Goal: Transaction & Acquisition: Book appointment/travel/reservation

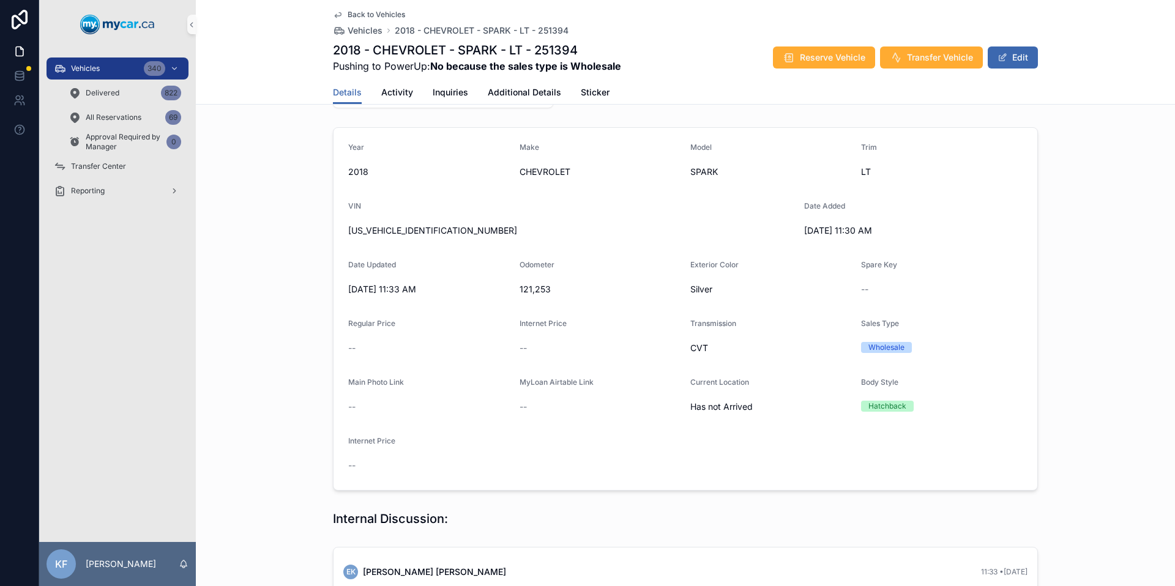
scroll to position [75, 0]
click at [381, 17] on span "Back to Vehicles" at bounding box center [377, 15] width 58 height 10
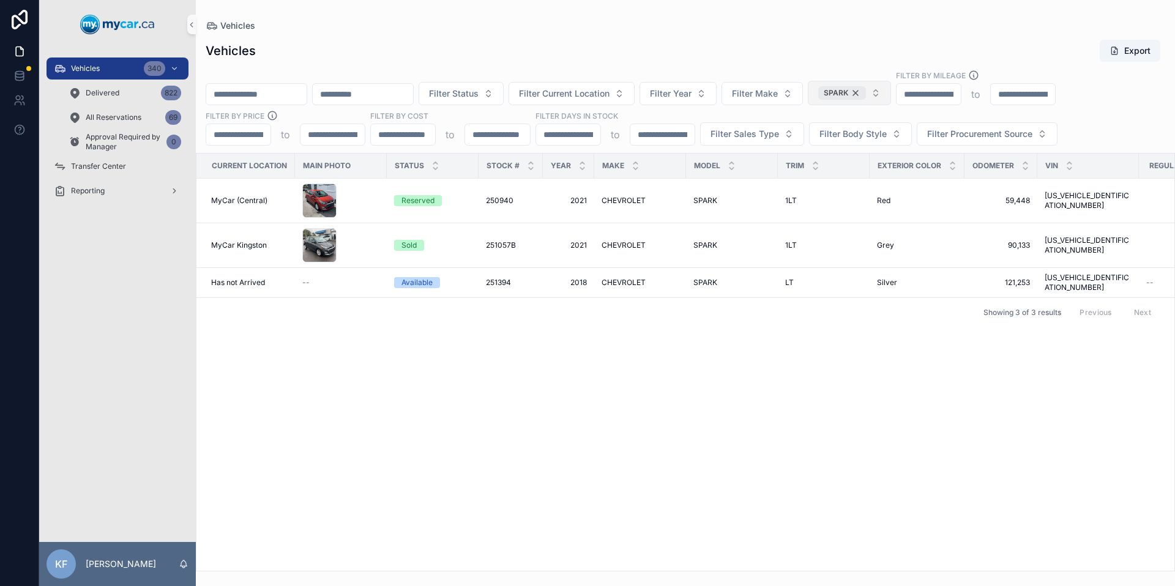
click at [866, 95] on div "SPARK" at bounding box center [842, 92] width 48 height 13
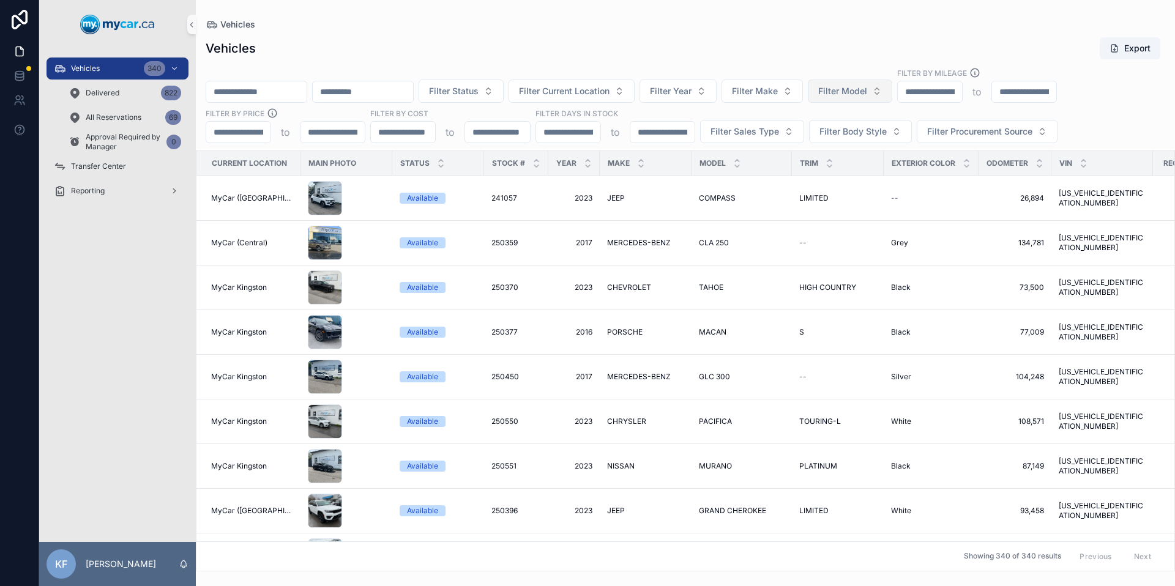
click at [867, 95] on span "Filter Model" at bounding box center [842, 91] width 49 height 12
type input "*******"
click at [899, 147] on div "ELANTRA" at bounding box center [881, 141] width 147 height 20
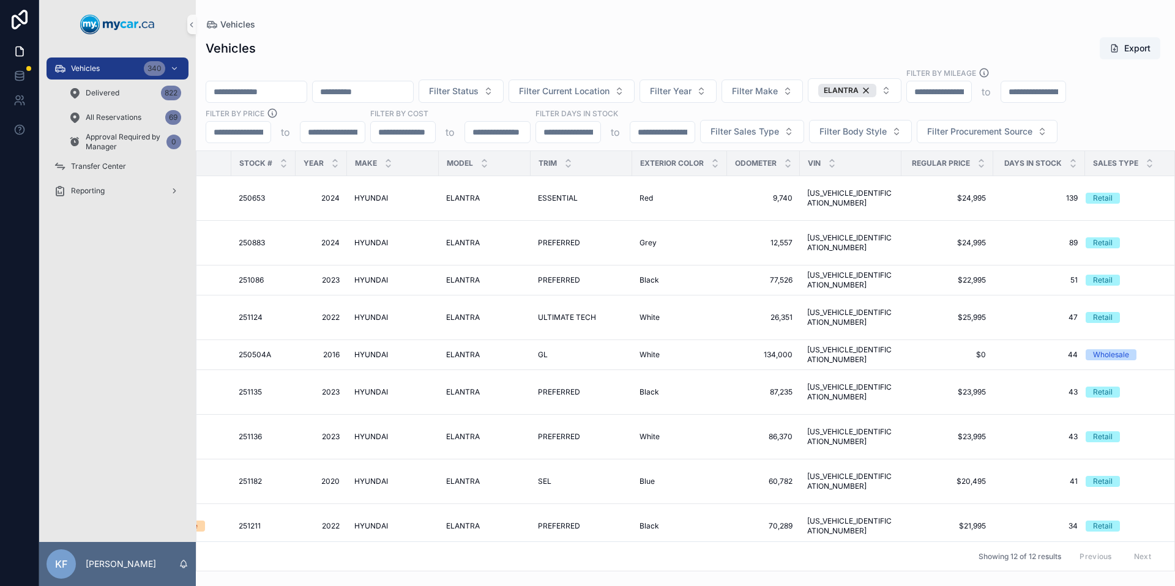
scroll to position [0, 255]
click at [867, 345] on span "KMHDH4AE0GU556576" at bounding box center [848, 355] width 87 height 20
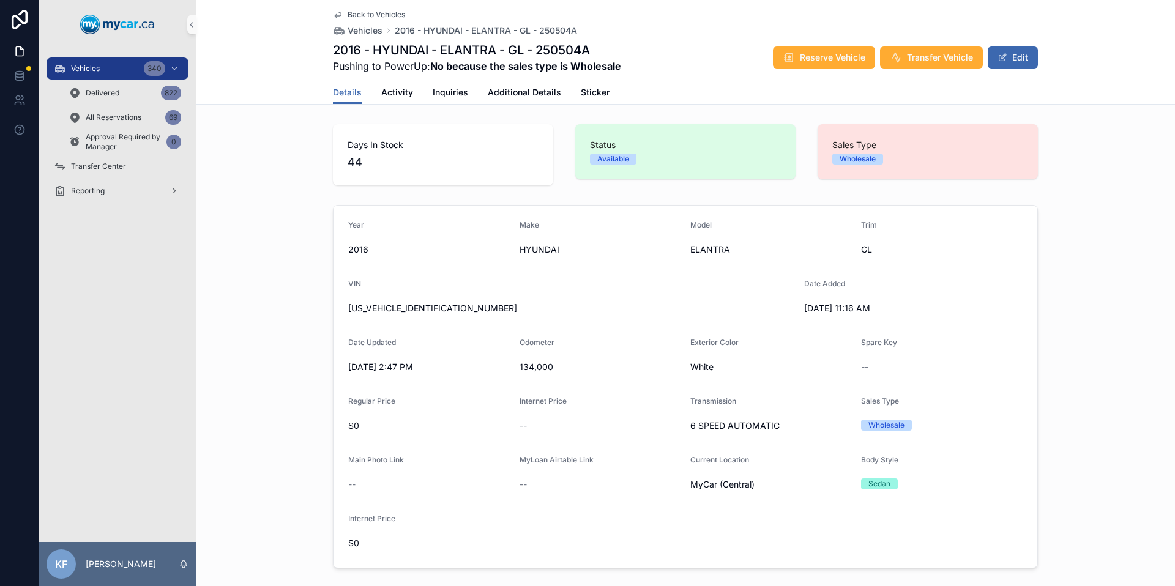
click at [358, 13] on span "Back to Vehicles" at bounding box center [377, 15] width 58 height 10
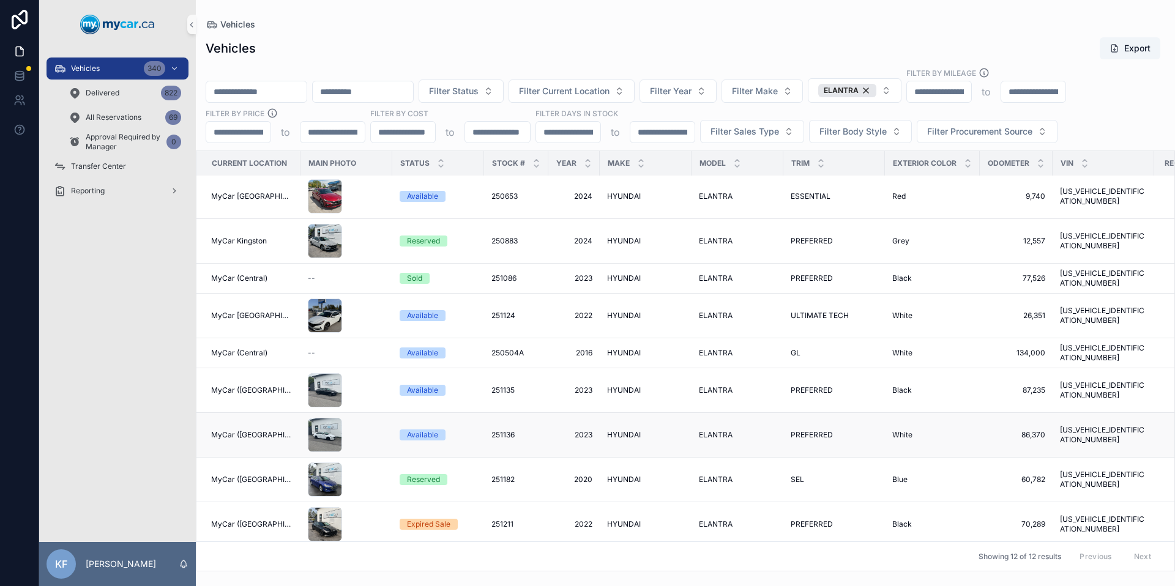
scroll to position [2, 0]
click at [626, 275] on span "HYUNDAI" at bounding box center [624, 278] width 34 height 10
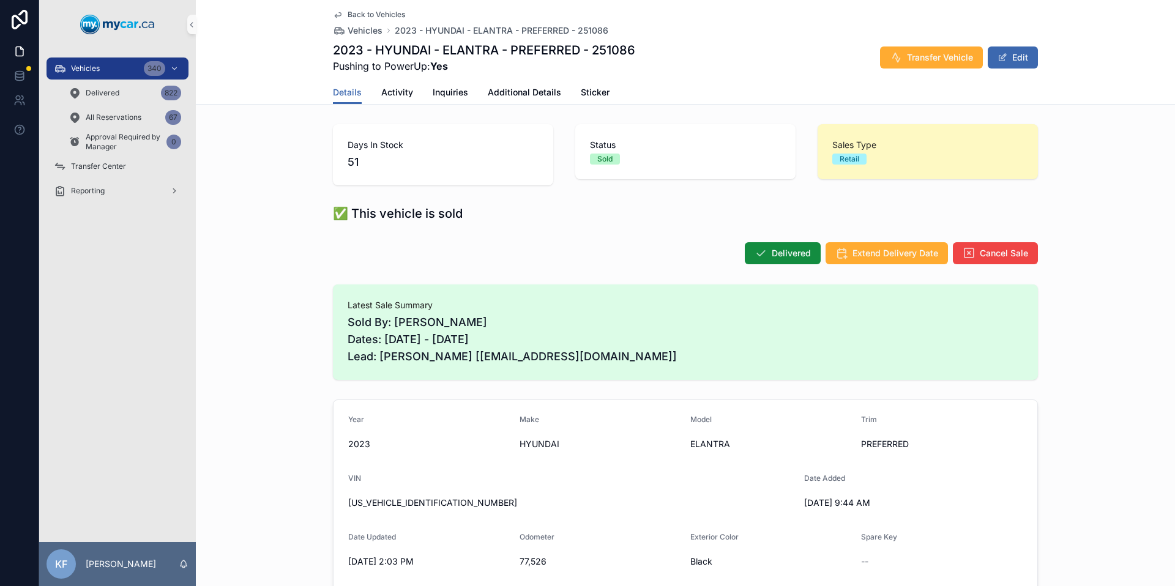
click at [367, 15] on span "Back to Vehicles" at bounding box center [377, 15] width 58 height 10
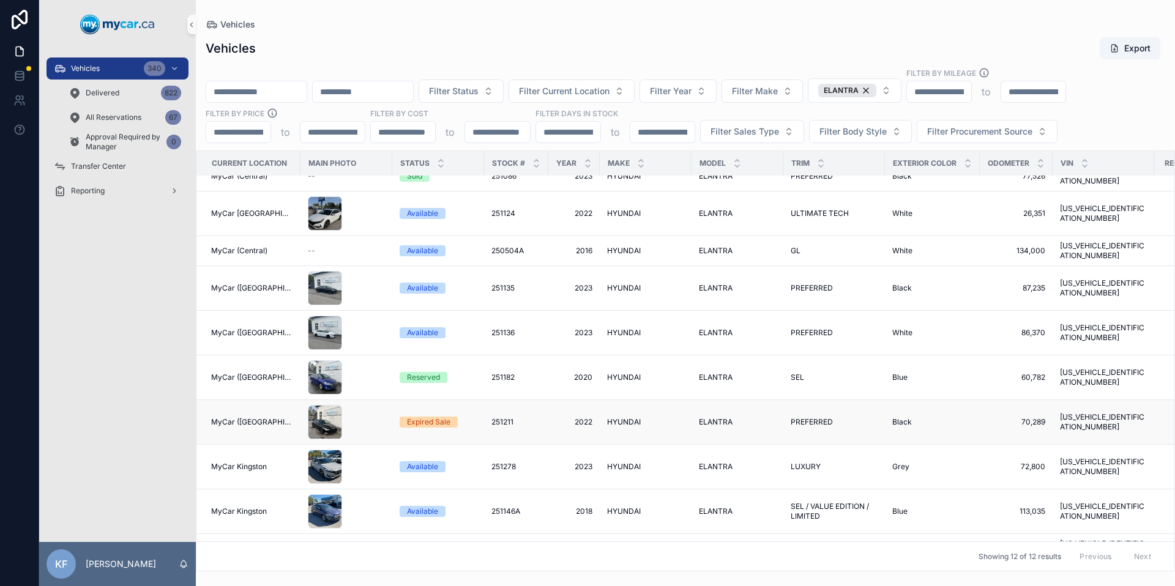
scroll to position [110, 0]
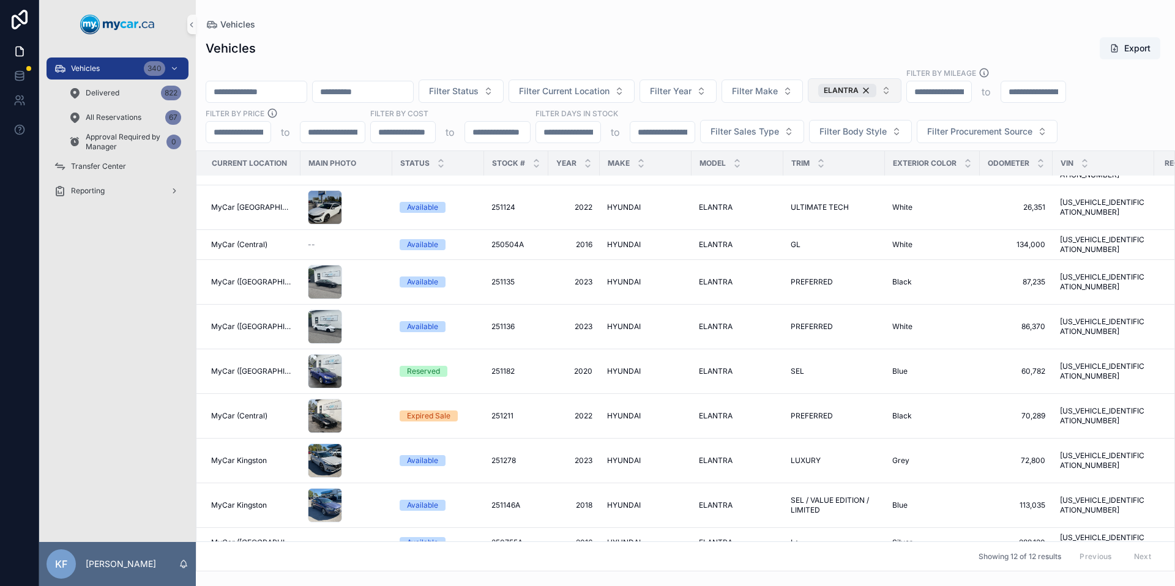
click at [877, 91] on div "ELANTRA" at bounding box center [847, 90] width 58 height 13
click at [899, 91] on button "ELANTRA" at bounding box center [855, 90] width 94 height 24
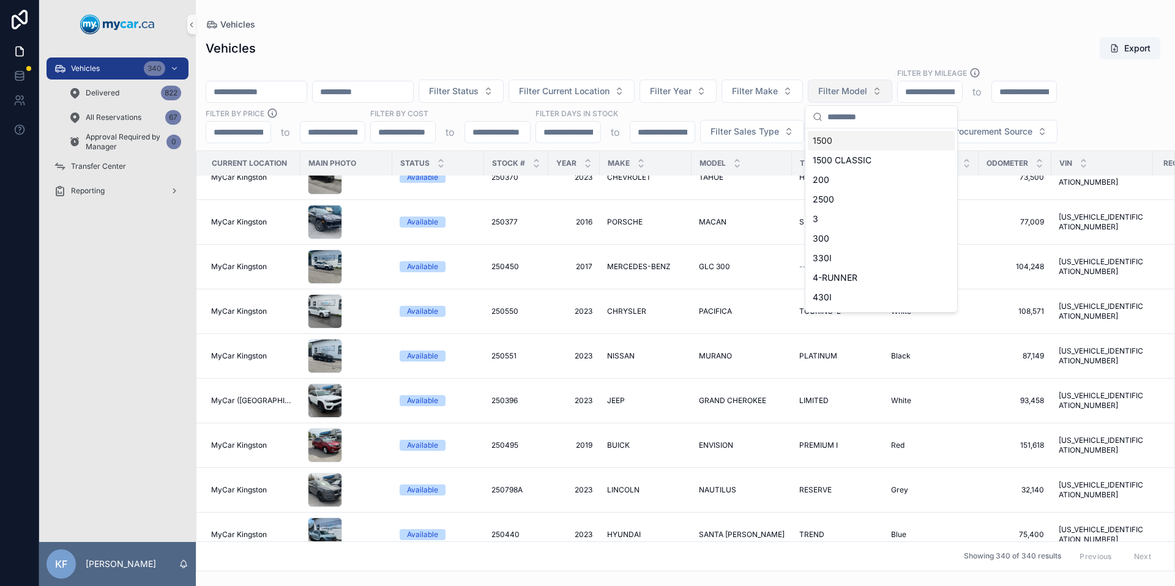
scroll to position [133, 0]
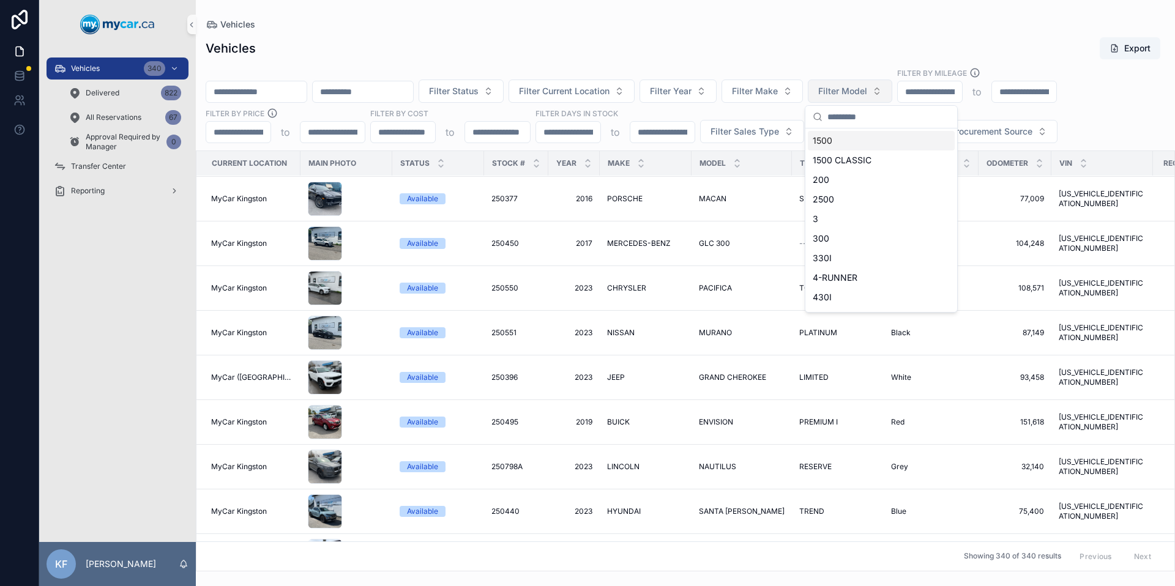
click at [893, 94] on button "Filter Model" at bounding box center [850, 91] width 84 height 23
type input "******"
click at [862, 146] on div "SPORTAGE" at bounding box center [881, 141] width 147 height 20
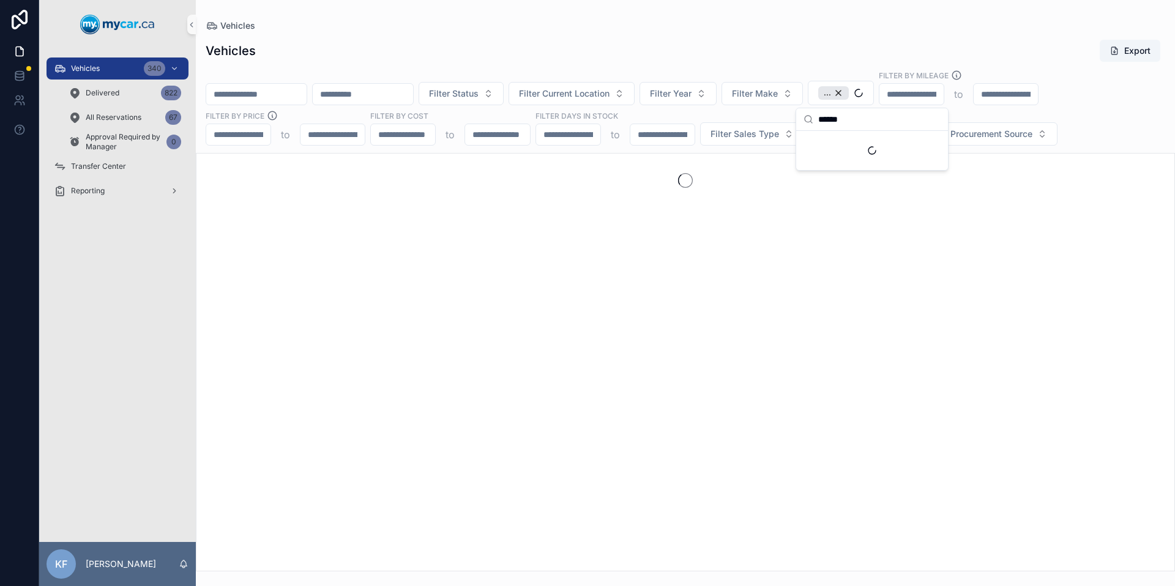
click at [825, 57] on div "Vehicles Export" at bounding box center [686, 50] width 960 height 23
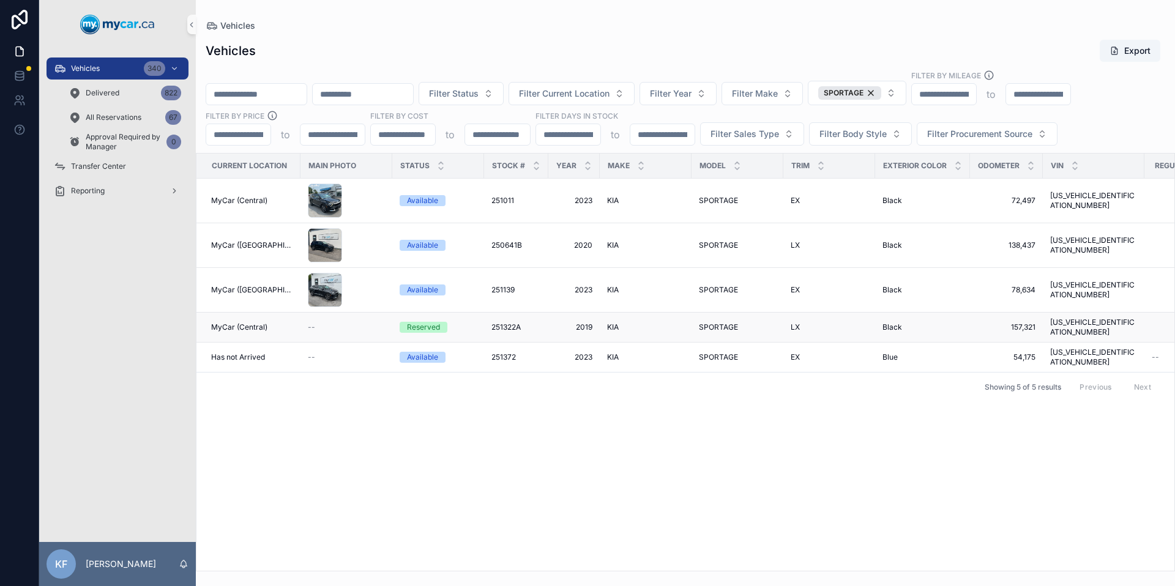
click at [673, 323] on div "KIA KIA" at bounding box center [645, 328] width 77 height 10
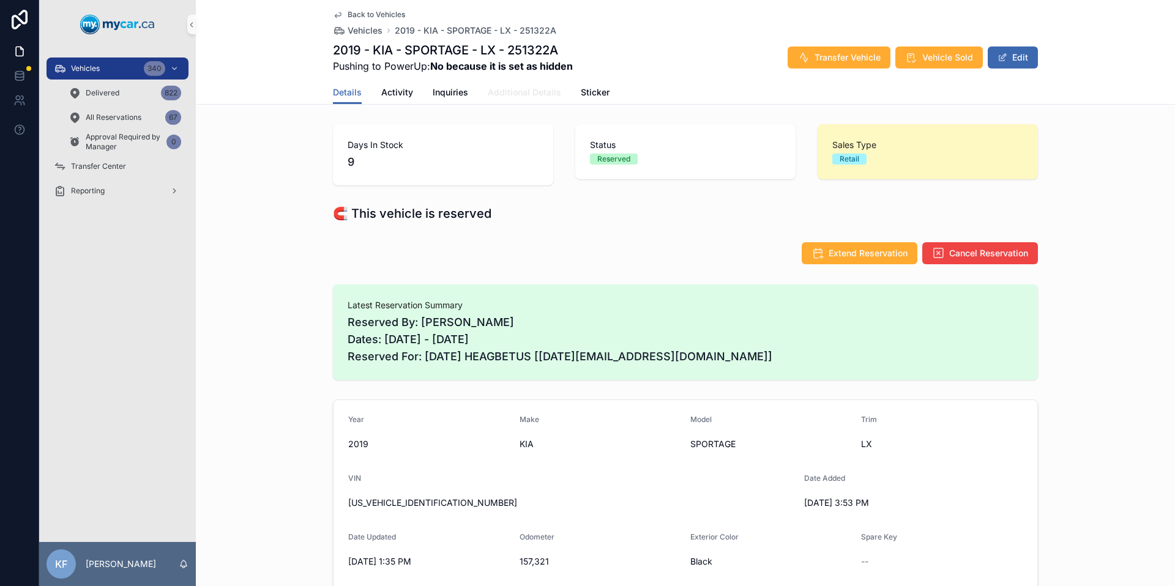
click at [527, 98] on span "Additional Details" at bounding box center [524, 92] width 73 height 12
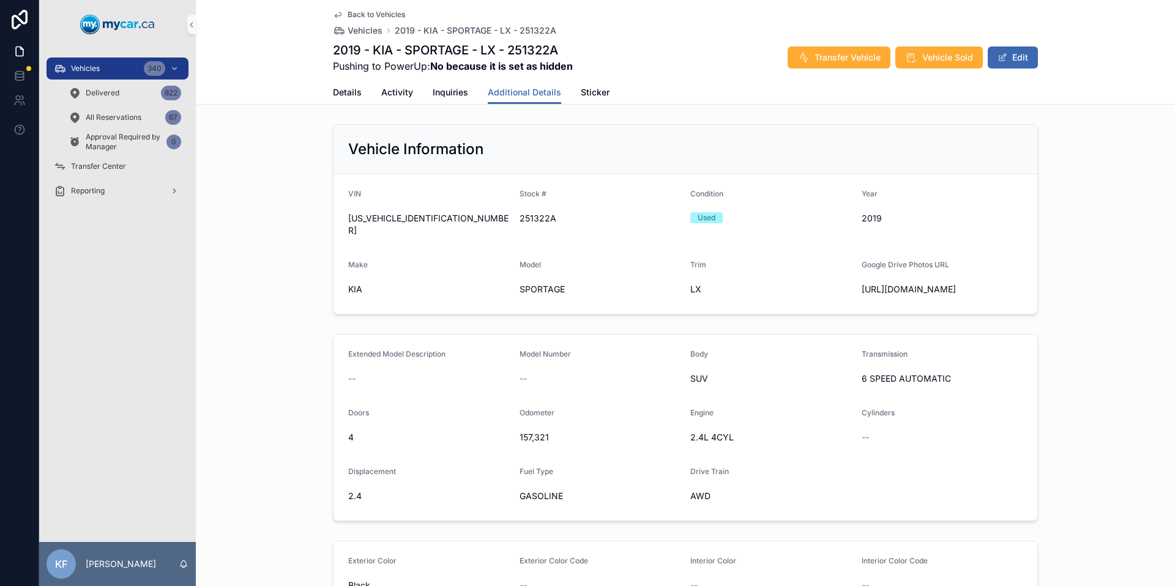
click at [355, 14] on span "Back to Vehicles" at bounding box center [377, 15] width 58 height 10
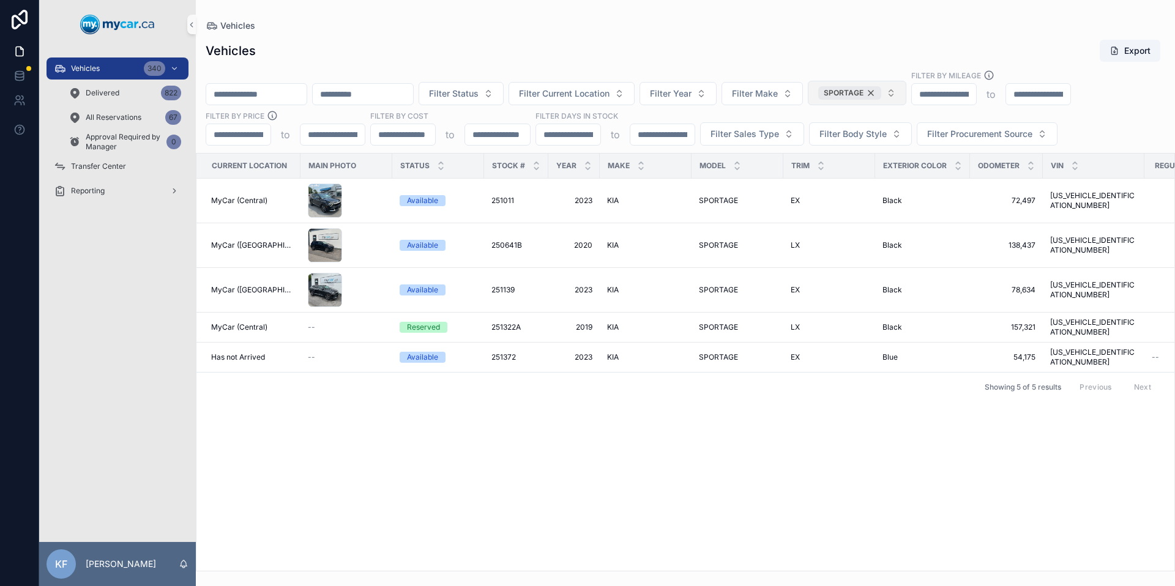
click at [882, 93] on div "SPORTAGE" at bounding box center [849, 92] width 63 height 13
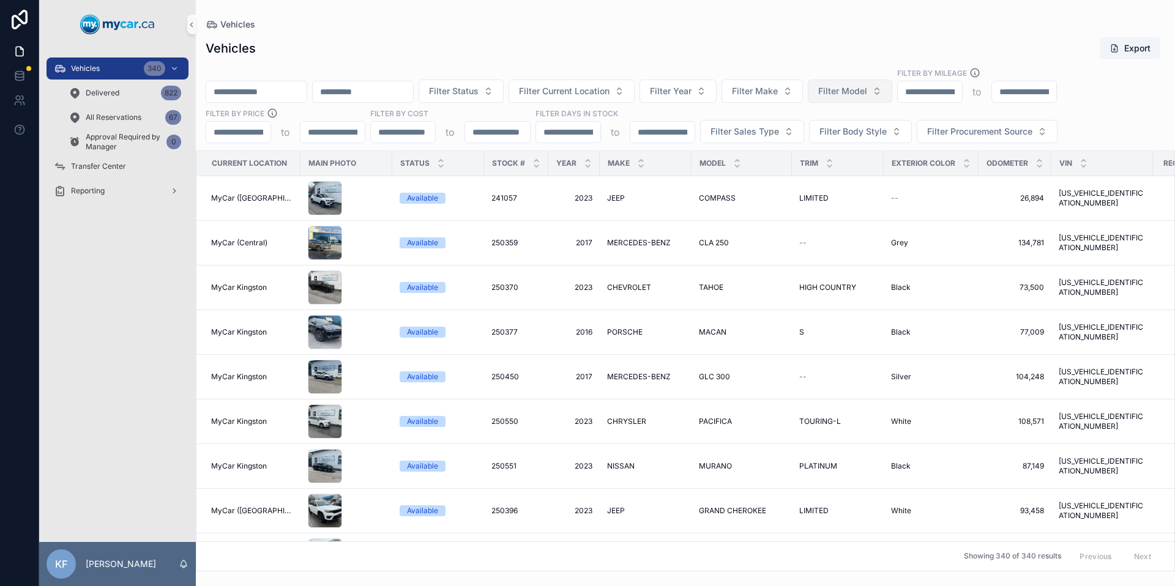
click at [893, 94] on button "Filter Model" at bounding box center [850, 91] width 84 height 23
type input "*******"
click at [847, 137] on span "ELANTRA" at bounding box center [833, 141] width 40 height 12
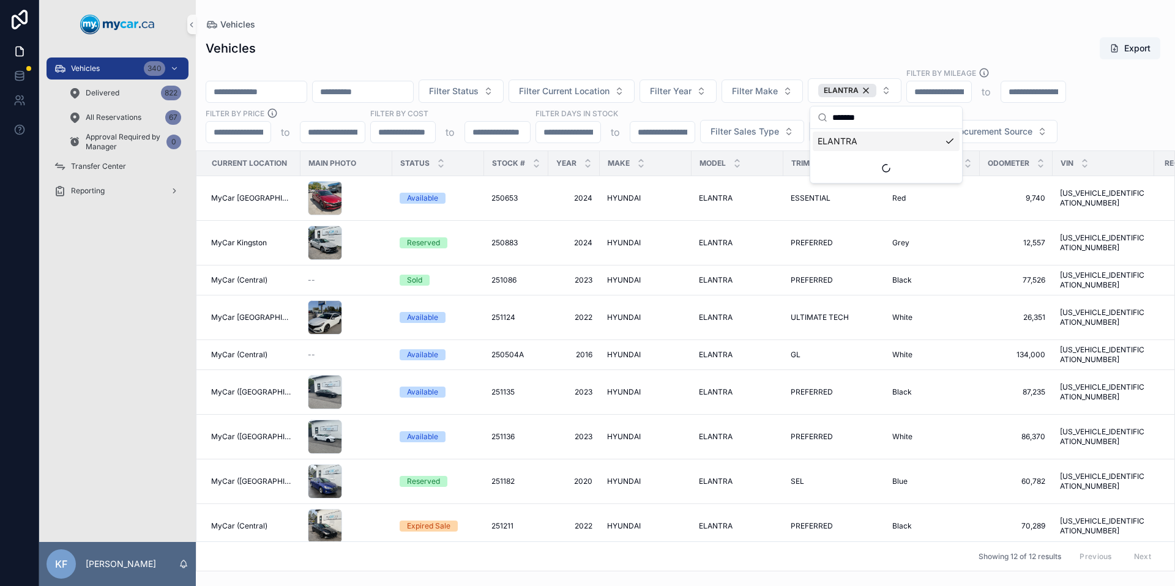
click at [835, 38] on div "Vehicles Export" at bounding box center [686, 48] width 960 height 23
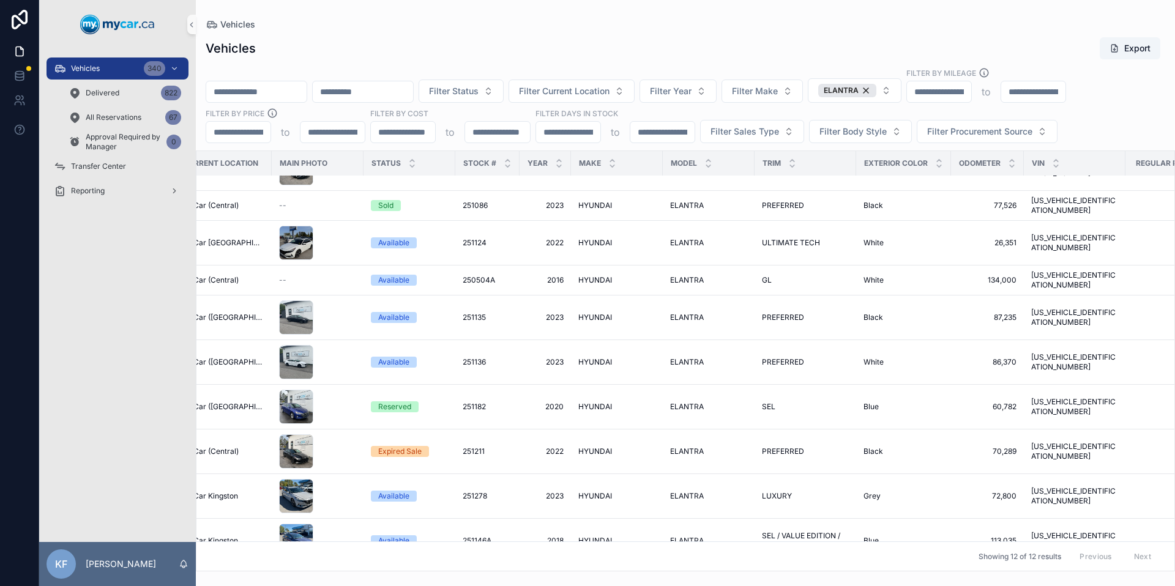
scroll to position [75, 23]
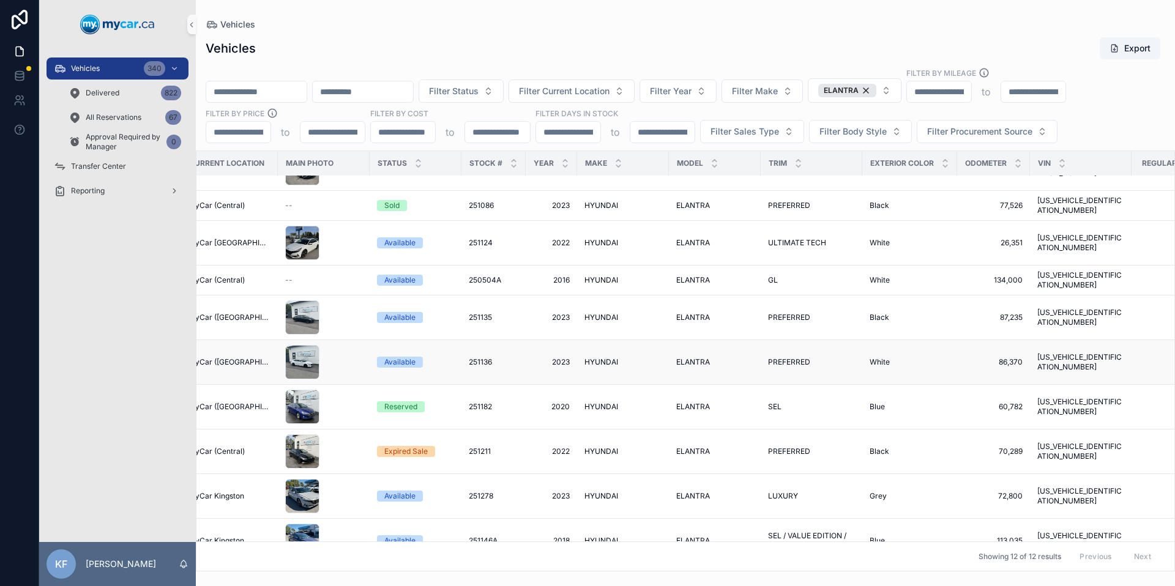
click at [605, 358] on span "HYUNDAI" at bounding box center [602, 363] width 34 height 10
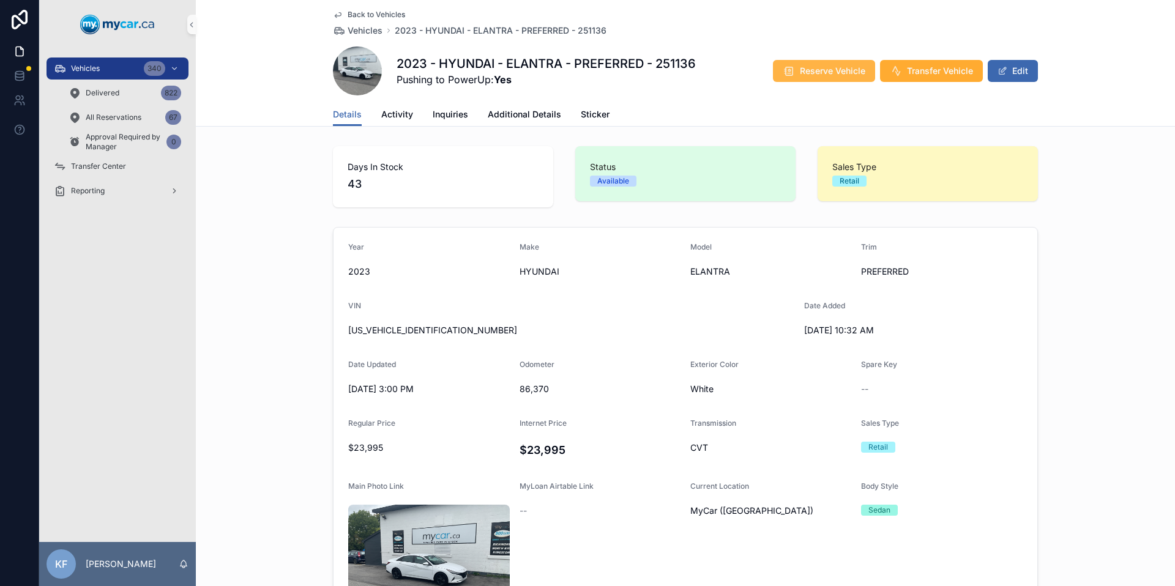
click at [820, 69] on span "Reserve Vehicle" at bounding box center [833, 71] width 66 height 12
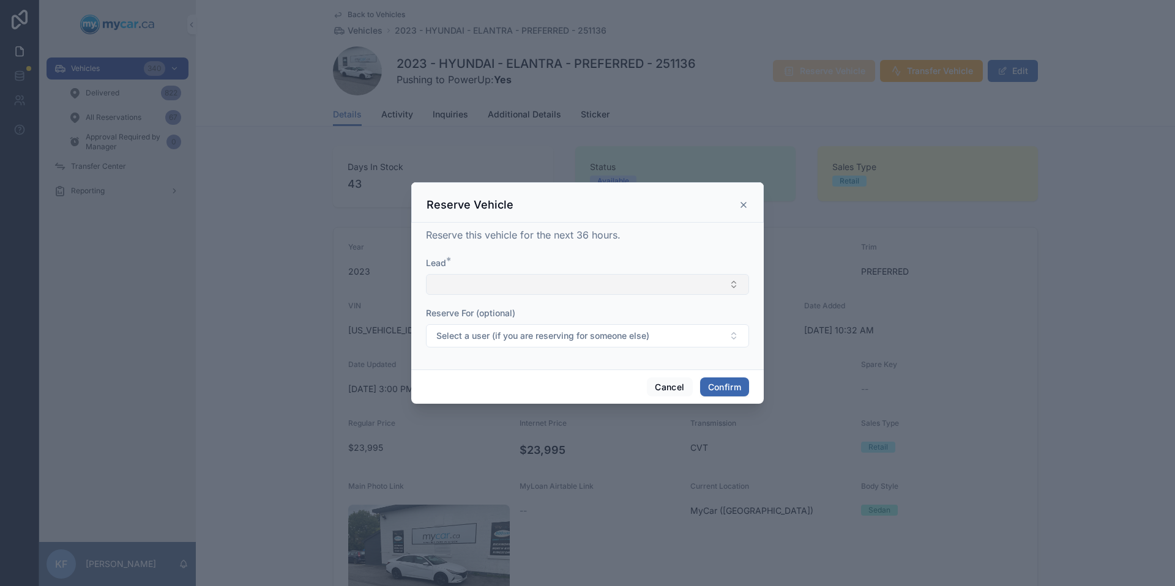
click at [583, 292] on button "Select Button" at bounding box center [587, 284] width 323 height 21
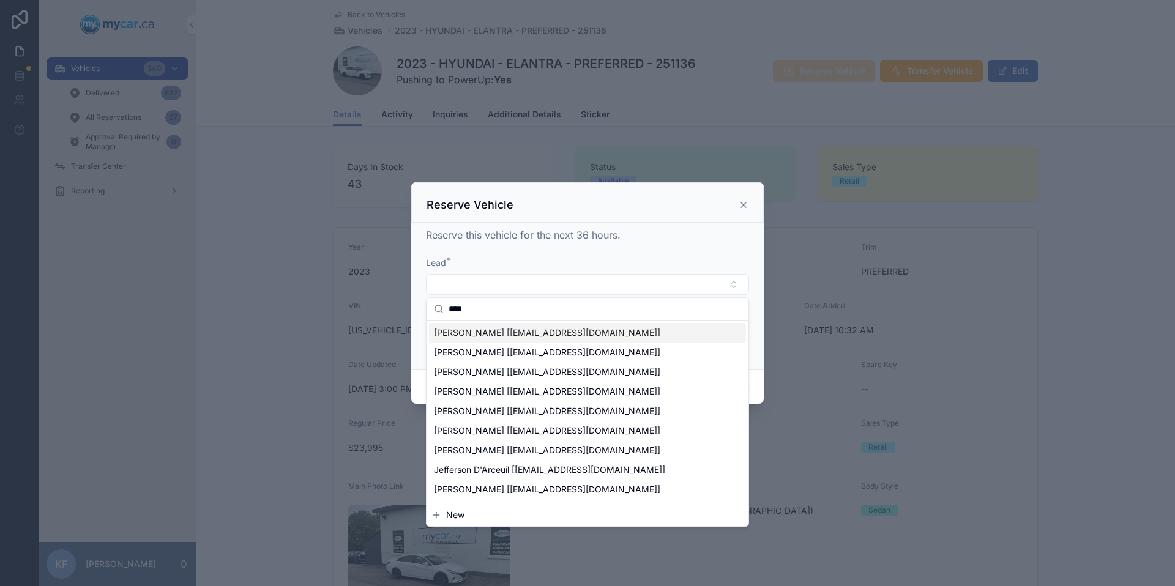
type input "****"
click at [647, 332] on div "JEFF BELANGER [noemail@gmail.ca]" at bounding box center [587, 333] width 317 height 20
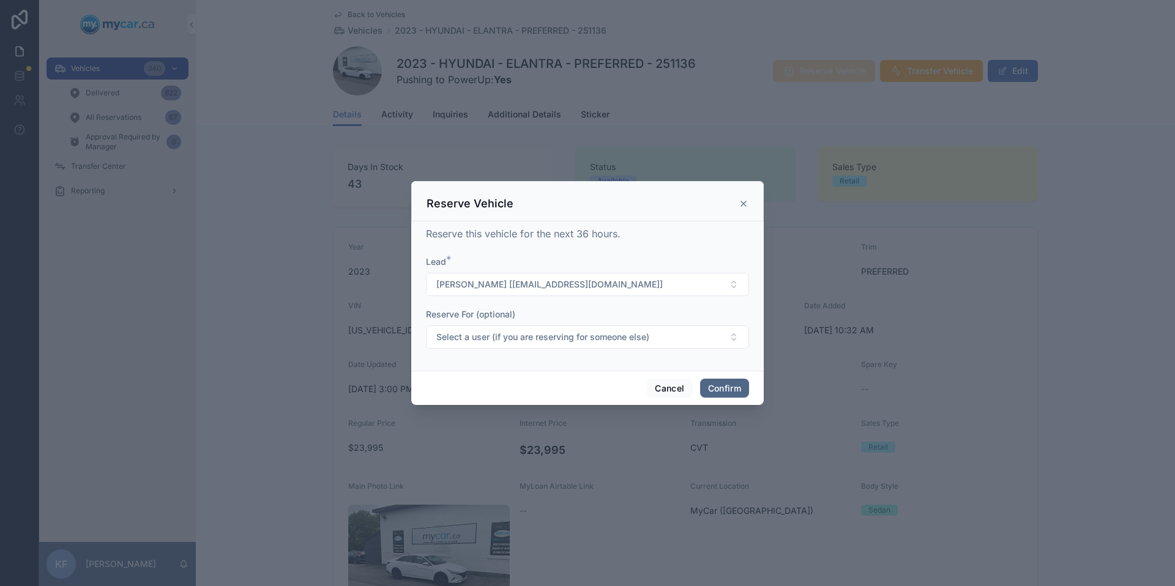
click at [739, 391] on button "Confirm" at bounding box center [724, 389] width 49 height 20
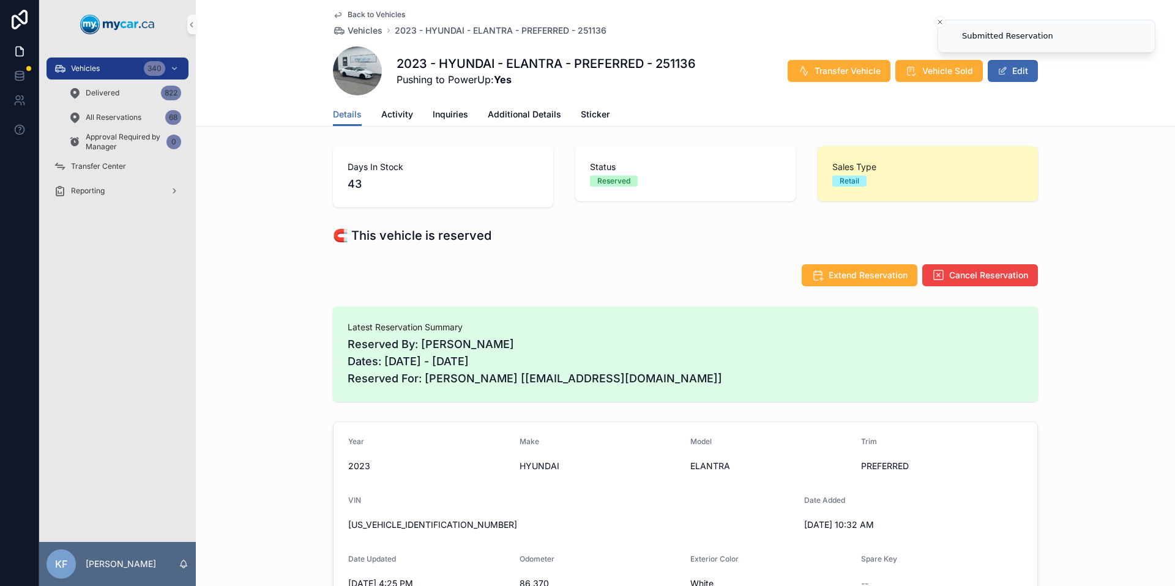
click at [389, 13] on span "Back to Vehicles" at bounding box center [377, 15] width 58 height 10
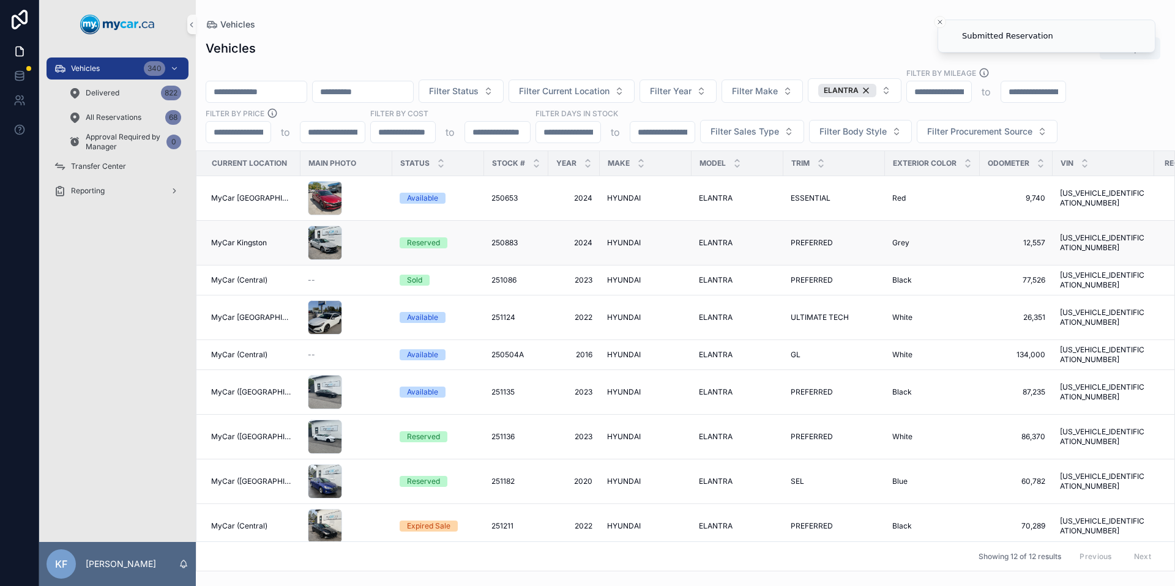
scroll to position [2, 0]
